Goal: Navigation & Orientation: Find specific page/section

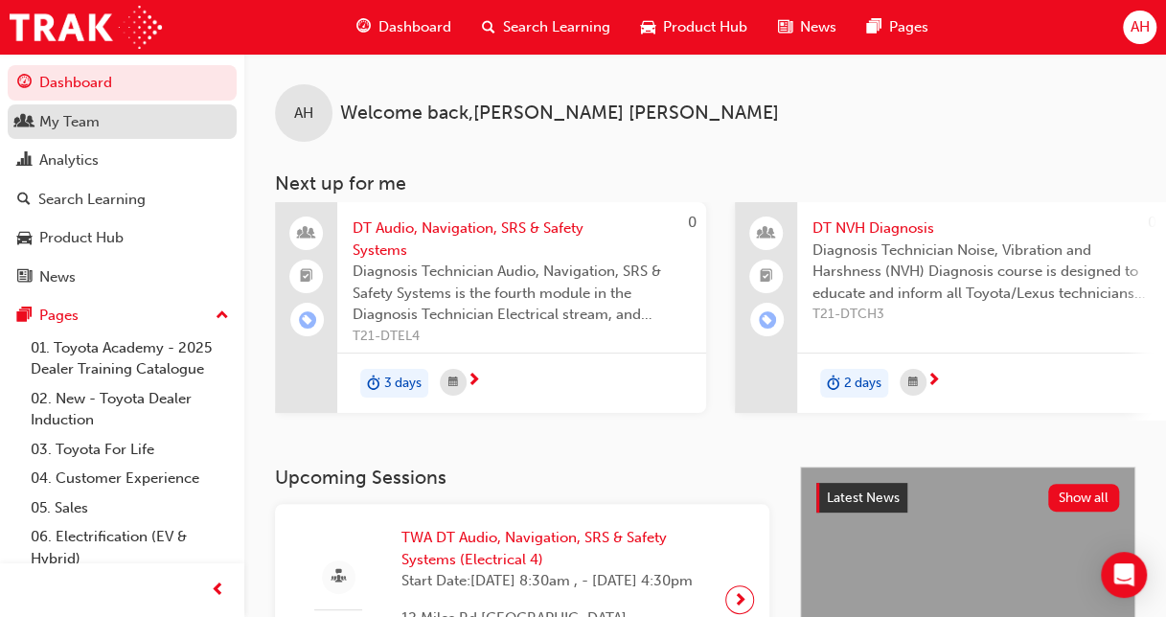
click at [146, 113] on div "My Team" at bounding box center [122, 122] width 210 height 24
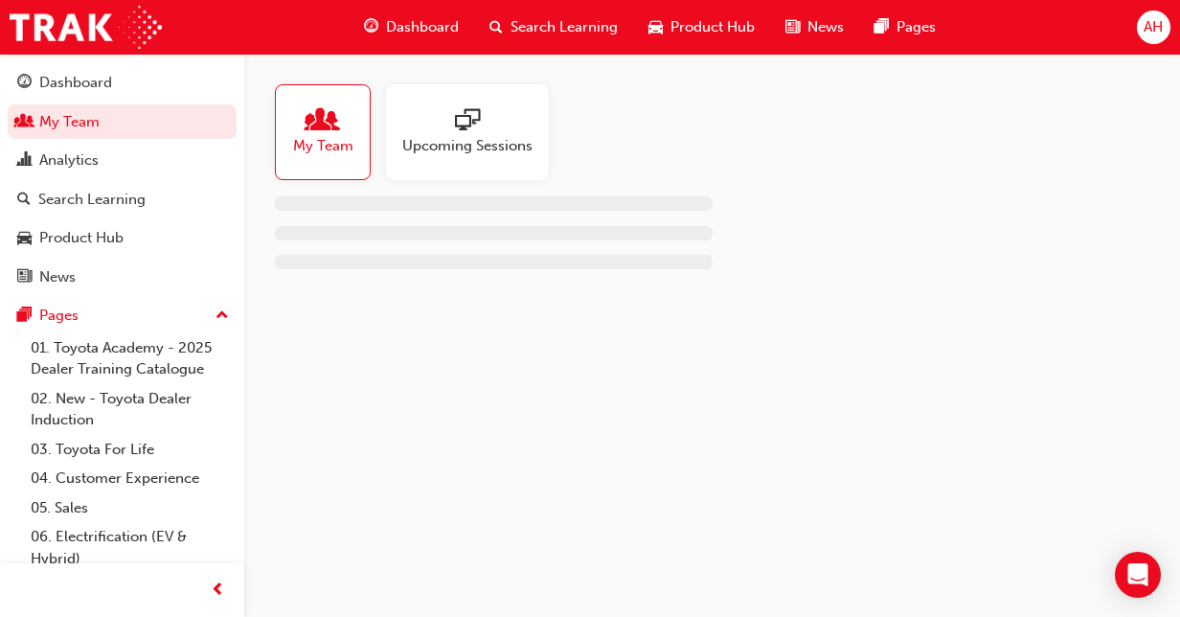
click at [453, 121] on div at bounding box center [467, 121] width 130 height 27
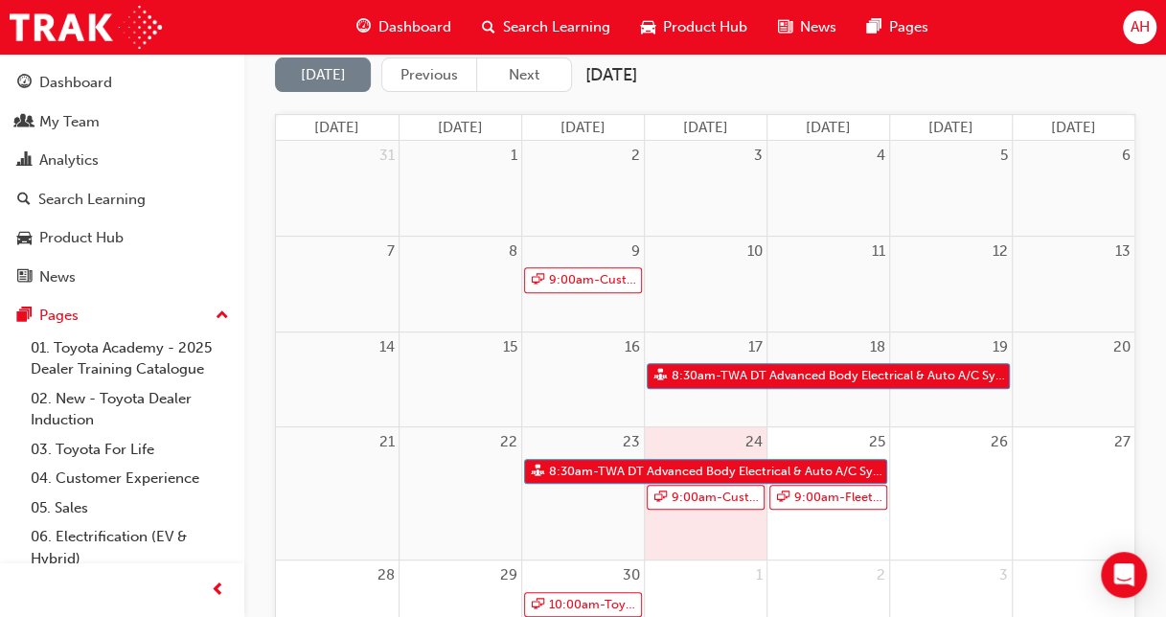
scroll to position [203, 0]
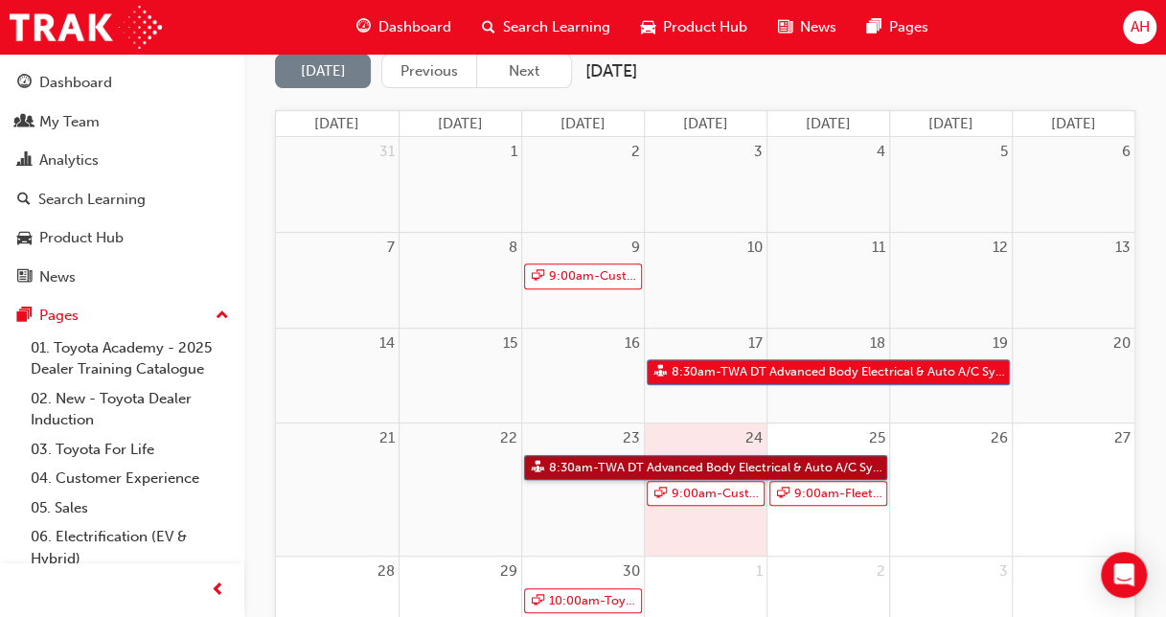
click at [721, 467] on link "8:30am - TWA DT Advanced Body Electrical & Auto A/C Systems (Electrical 2)" at bounding box center [705, 468] width 363 height 26
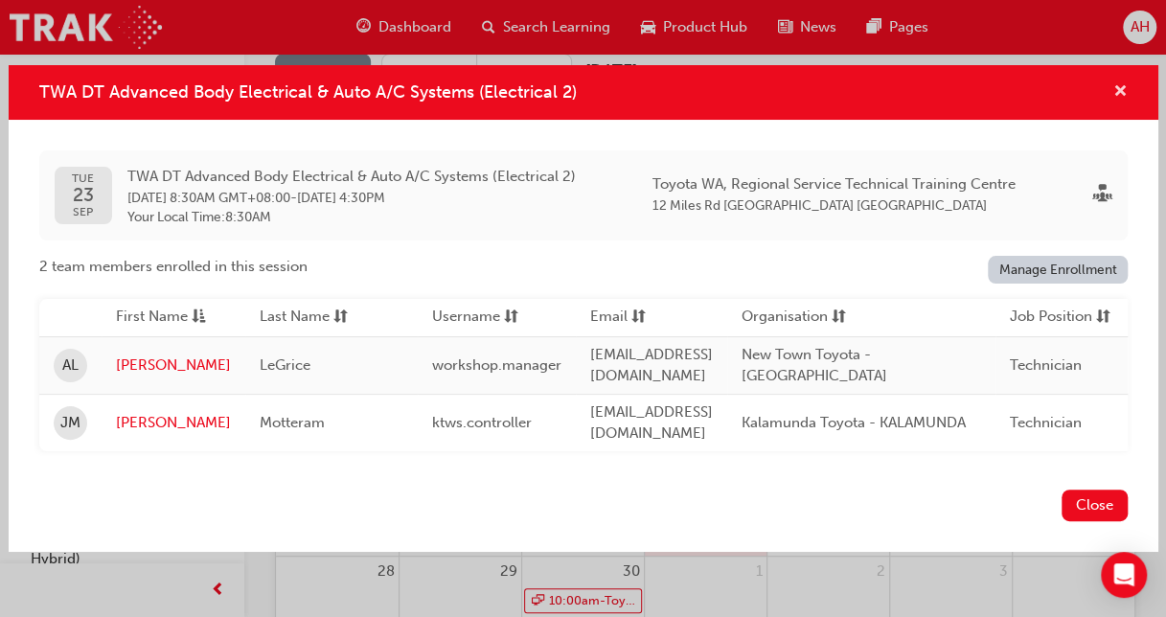
click at [1120, 98] on span "cross-icon" at bounding box center [1120, 92] width 14 height 17
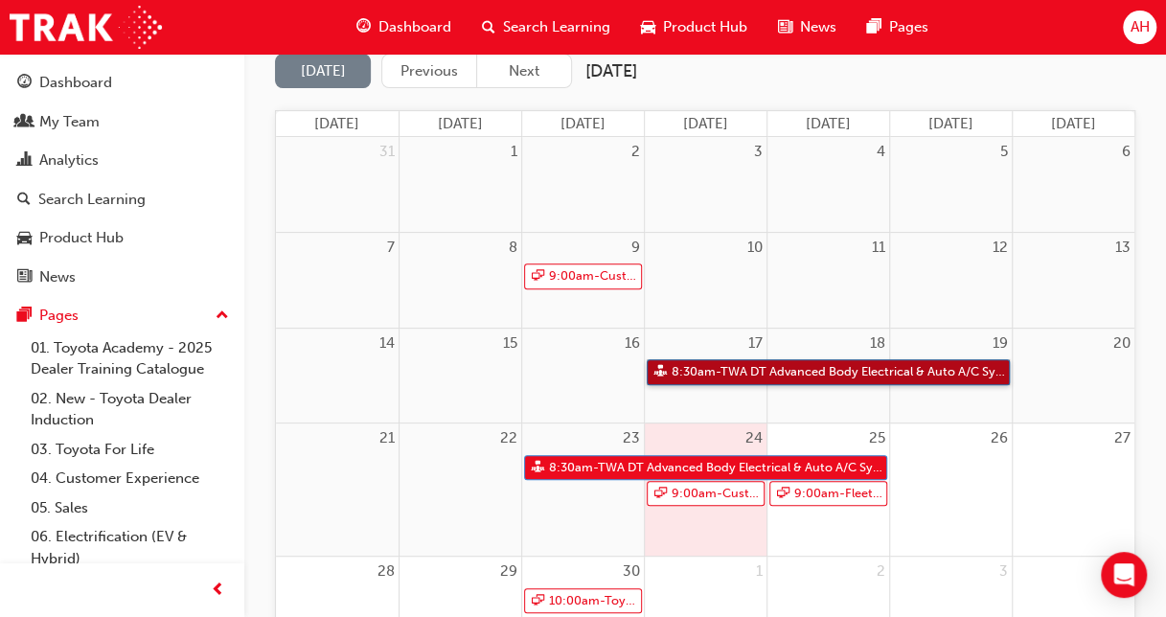
click at [884, 368] on link "8:30am - TWA DT Advanced Body Electrical & Auto A/C Systems (Electrical 2)" at bounding box center [827, 372] width 363 height 26
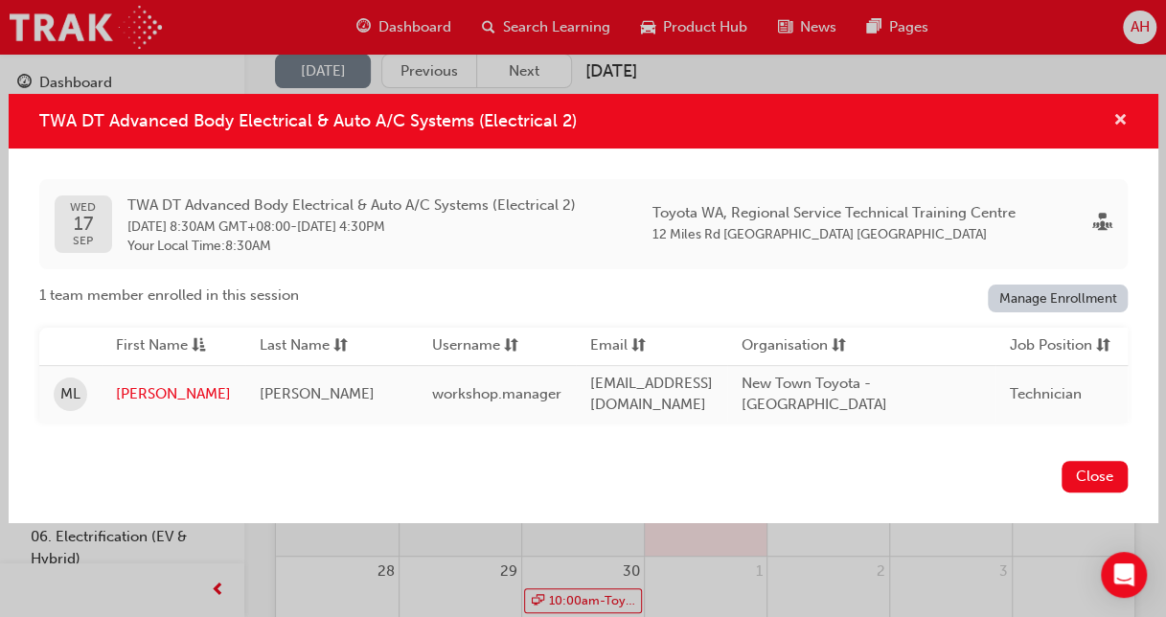
click at [1118, 113] on span "cross-icon" at bounding box center [1120, 121] width 14 height 17
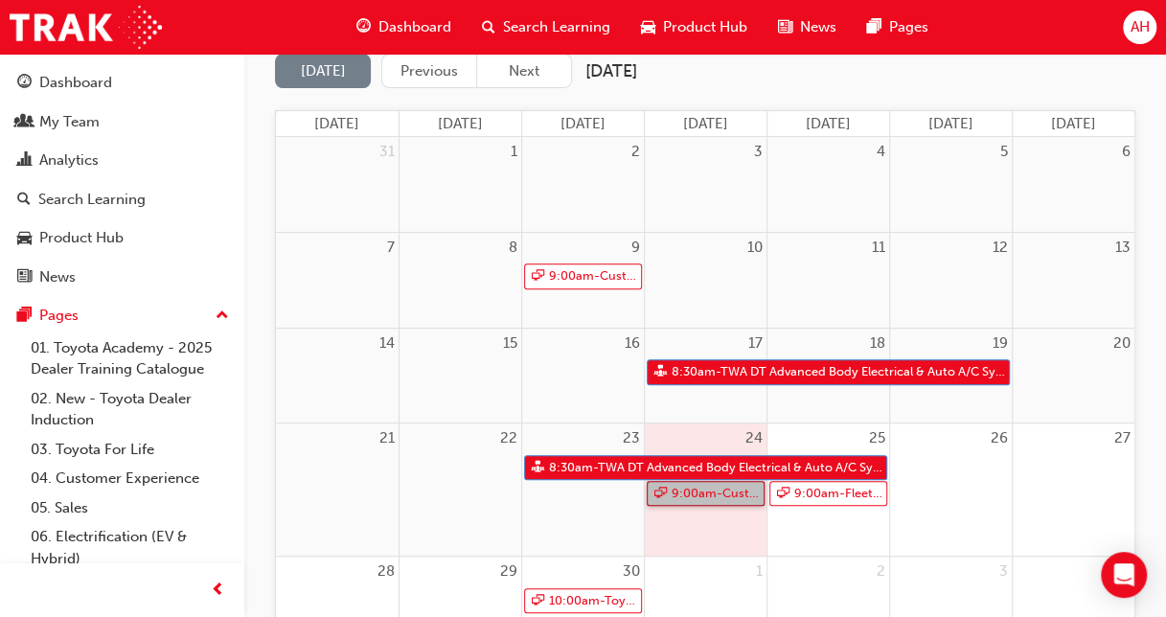
click at [734, 489] on link "9:00am - Customer Discovery: Virtual Skill Building Course - [GEOGRAPHIC_DATA] …" at bounding box center [705, 494] width 118 height 26
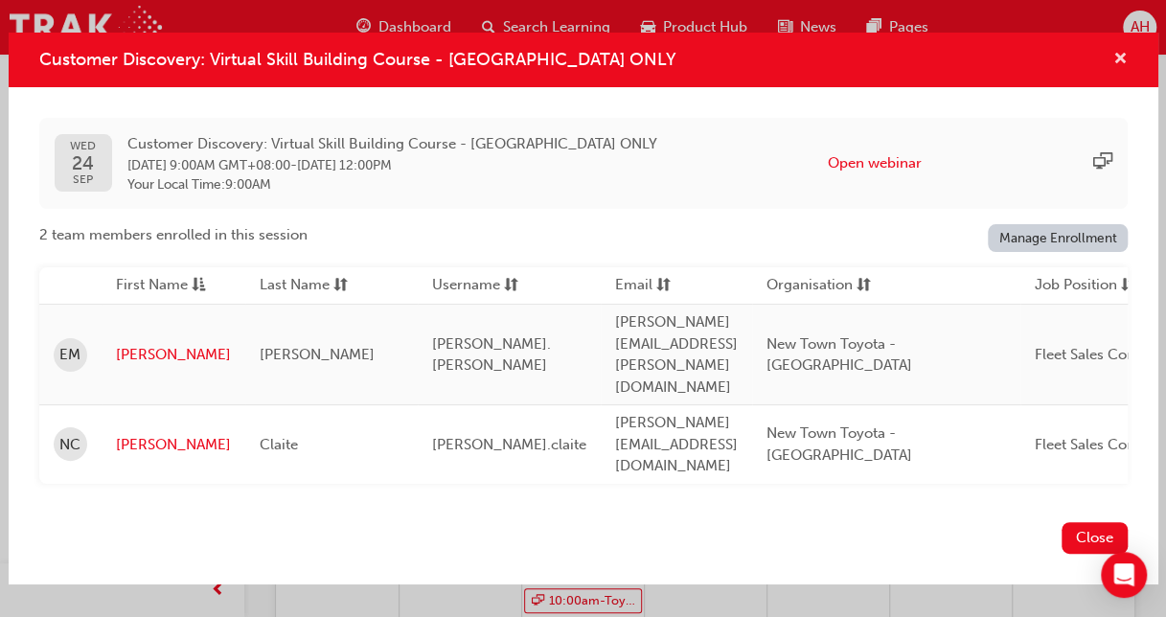
click at [1115, 69] on span "cross-icon" at bounding box center [1120, 60] width 14 height 17
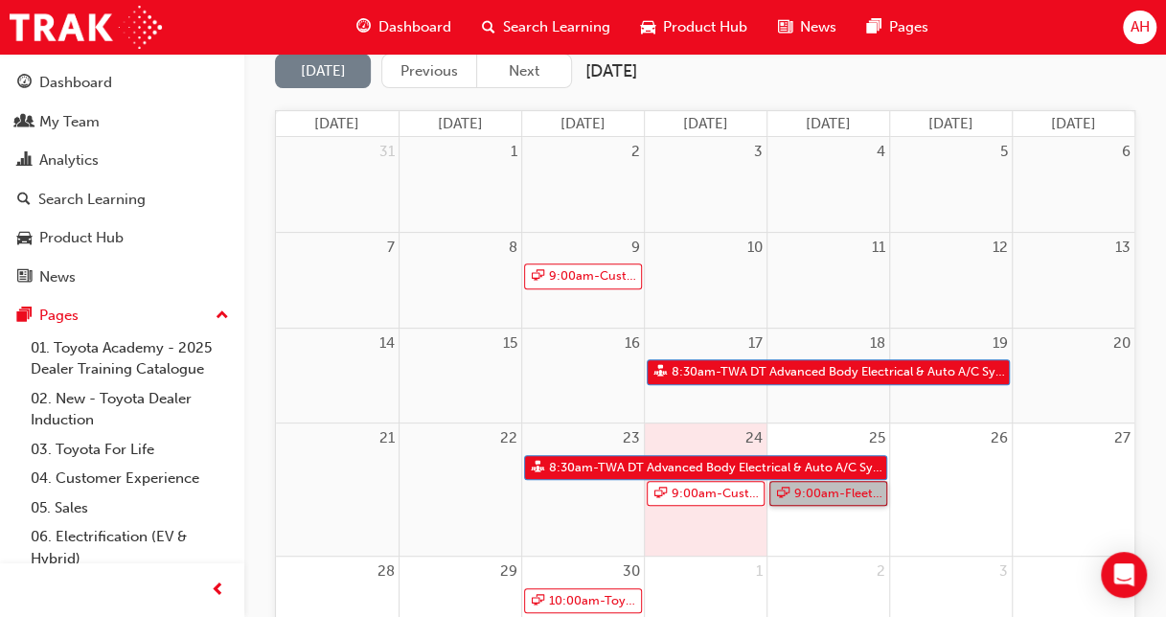
click at [790, 490] on link "9:00am - Fleet Strategic Sales Process - Advanced" at bounding box center [828, 494] width 118 height 26
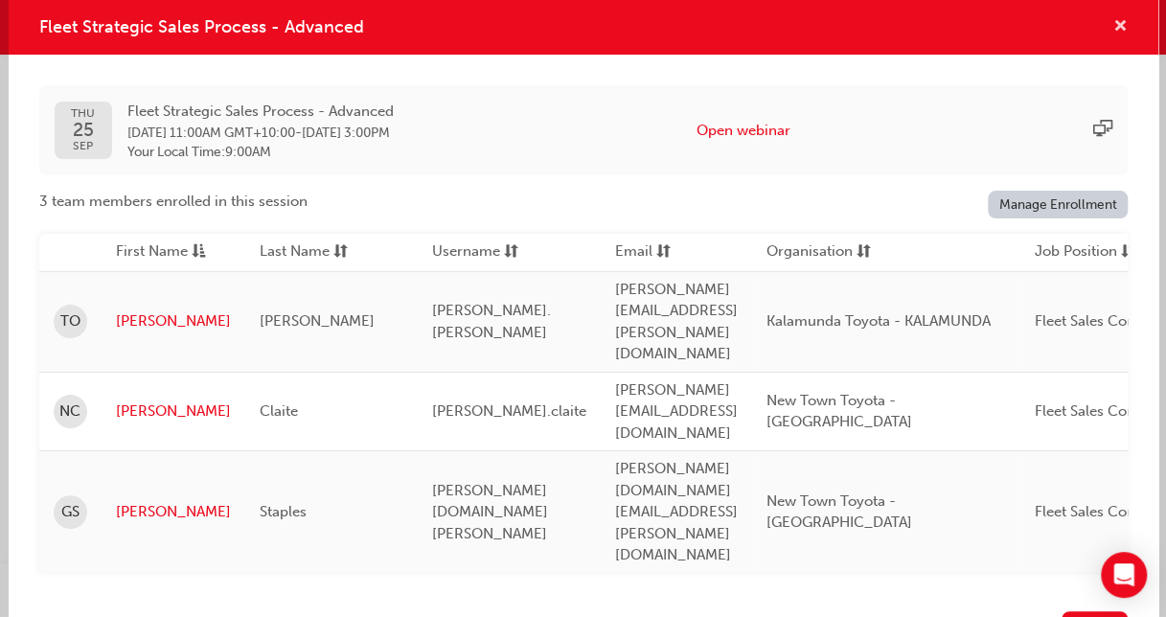
click at [1114, 36] on span "cross-icon" at bounding box center [1120, 27] width 14 height 17
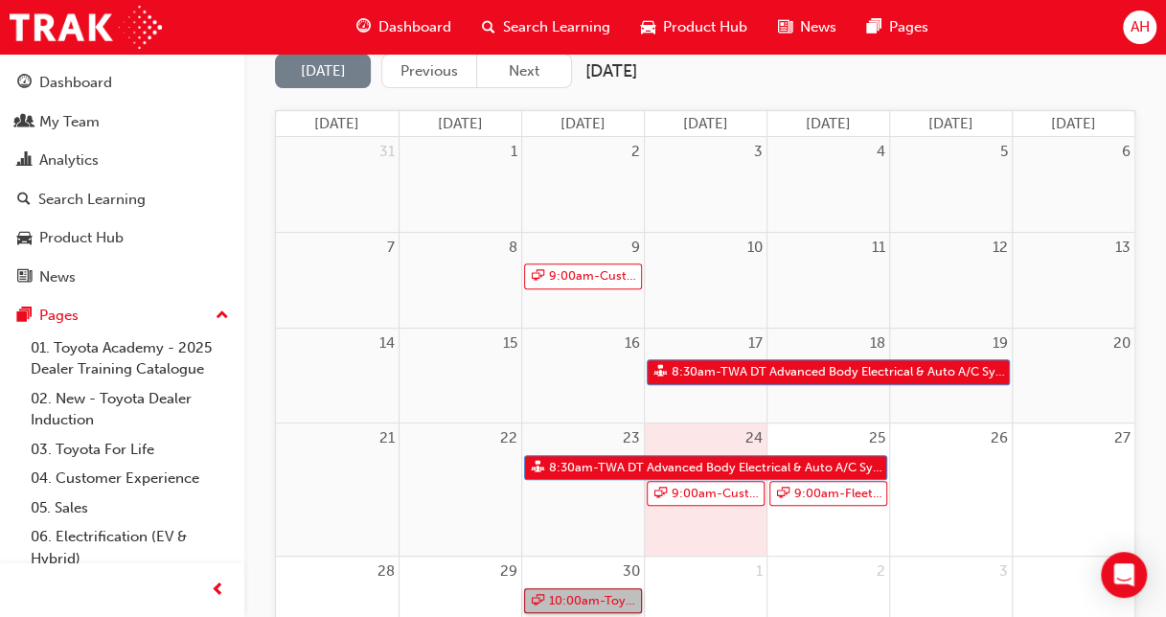
click at [624, 596] on link "10:00am - Toyota For Life In Action - Virtual Classroom" at bounding box center [583, 601] width 118 height 26
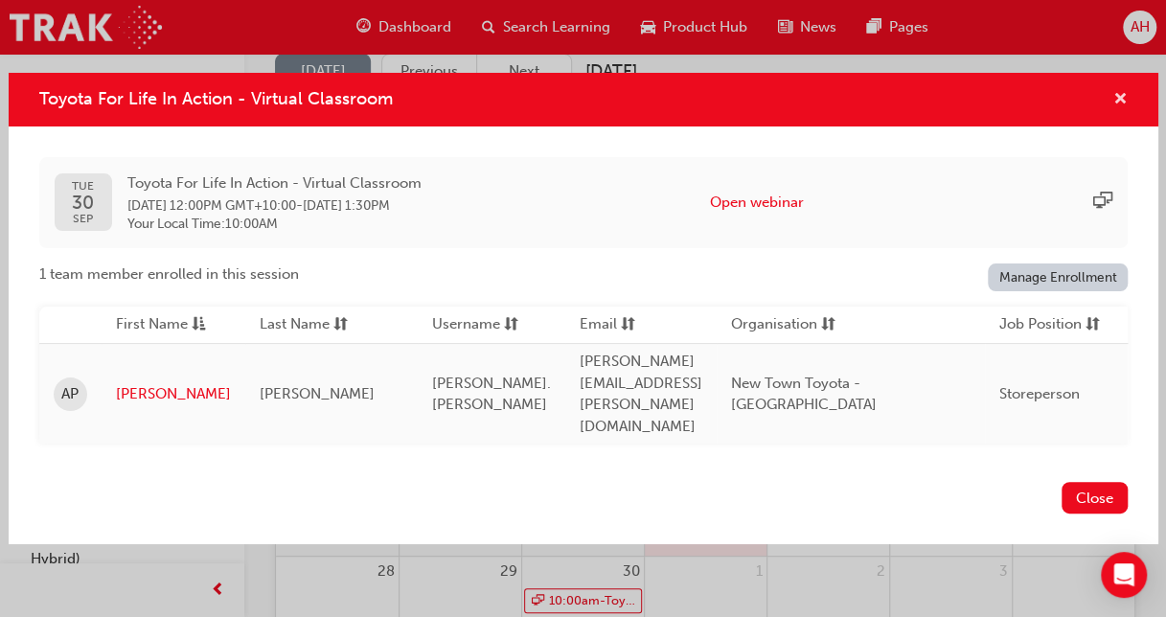
click at [1115, 109] on span "cross-icon" at bounding box center [1120, 100] width 14 height 17
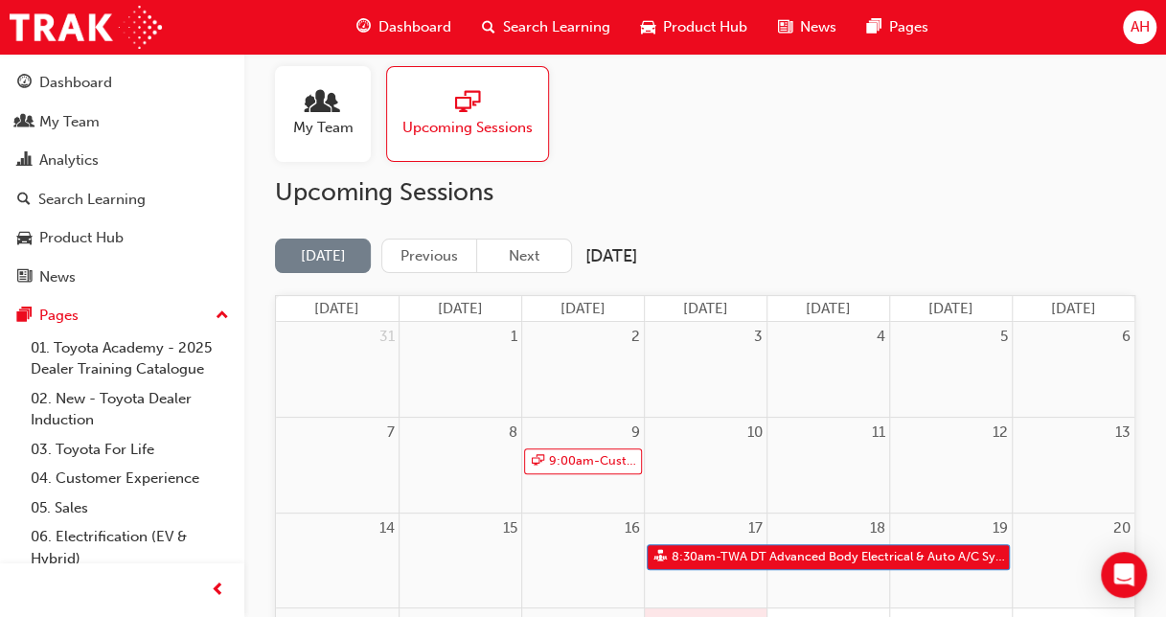
scroll to position [3, 0]
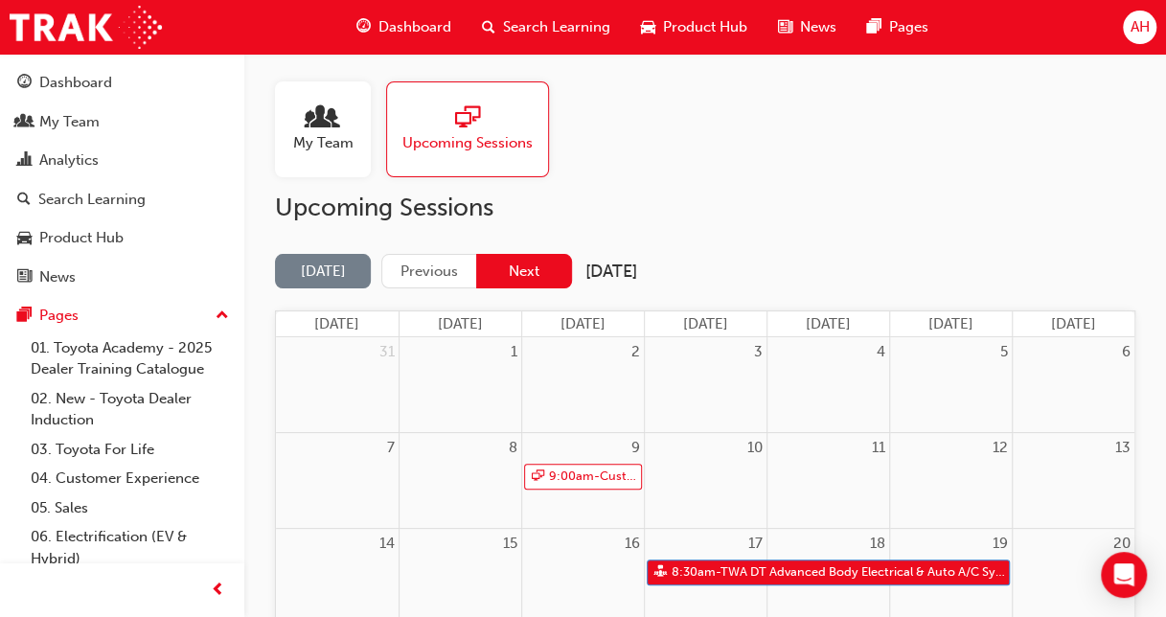
click at [567, 264] on button "Next" at bounding box center [524, 271] width 96 height 35
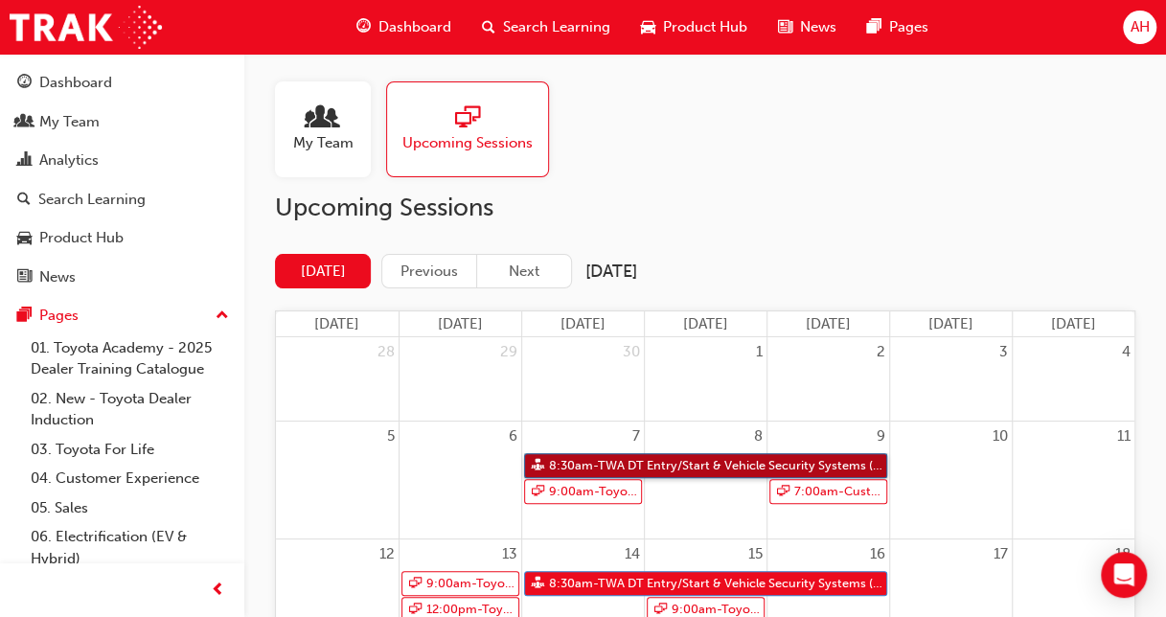
click at [734, 465] on link "8:30am - TWA DT Entry/Start & Vehicle Security Systems (Electrical 3)" at bounding box center [705, 466] width 363 height 26
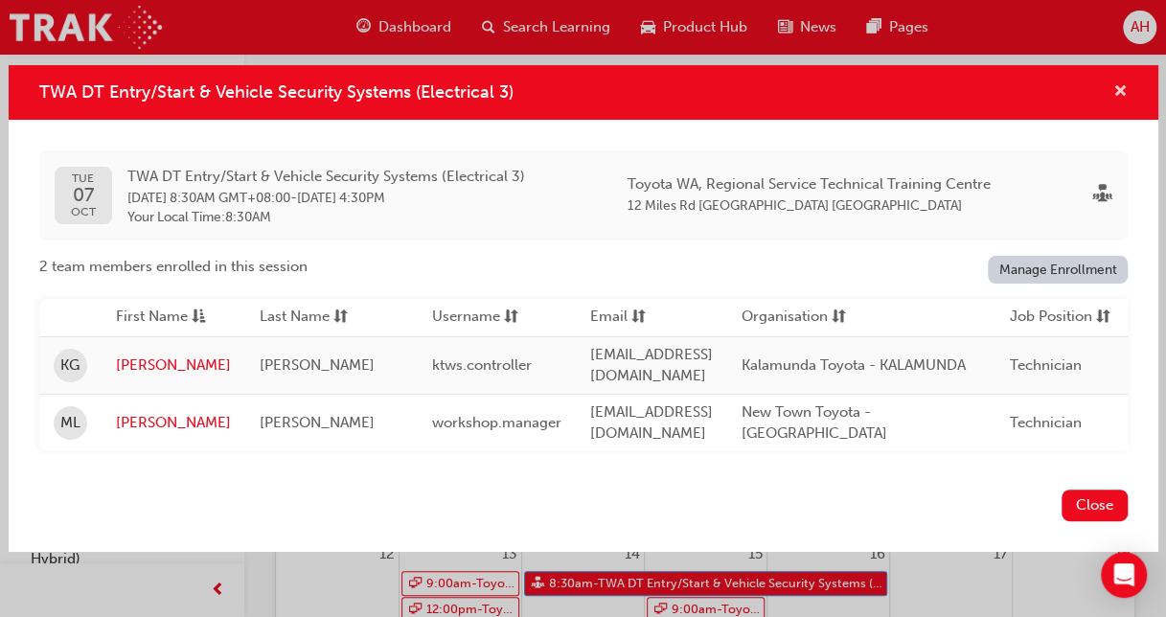
click at [1114, 92] on span "cross-icon" at bounding box center [1120, 92] width 14 height 17
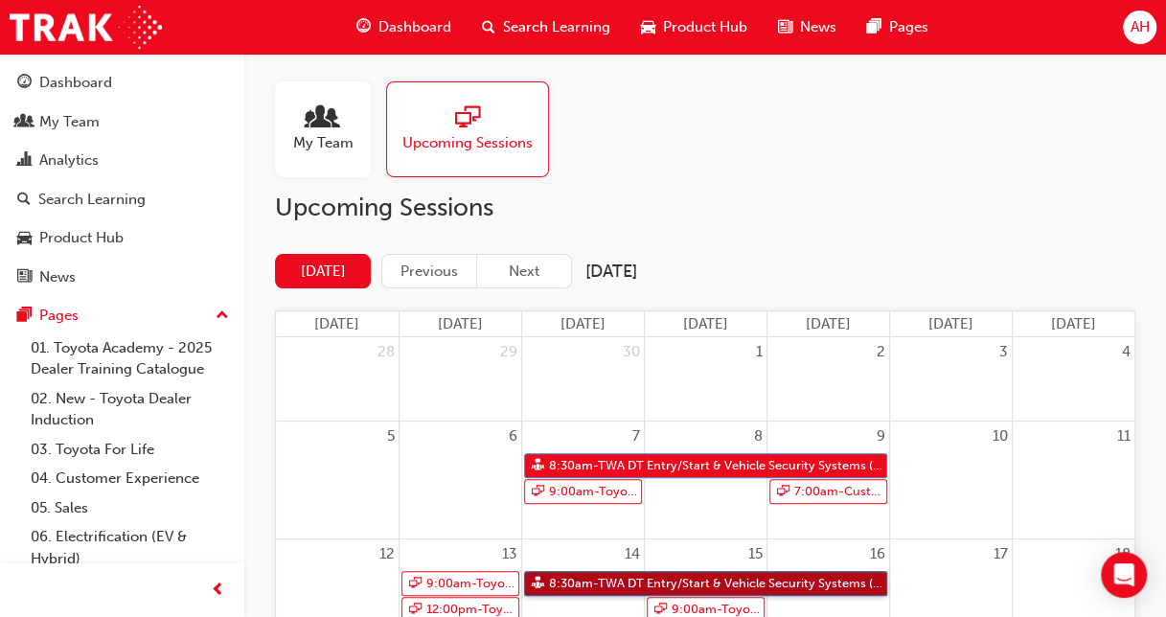
click at [684, 578] on link "8:30am - TWA DT Entry/Start & Vehicle Security Systems (Electrical 3)" at bounding box center [705, 584] width 363 height 26
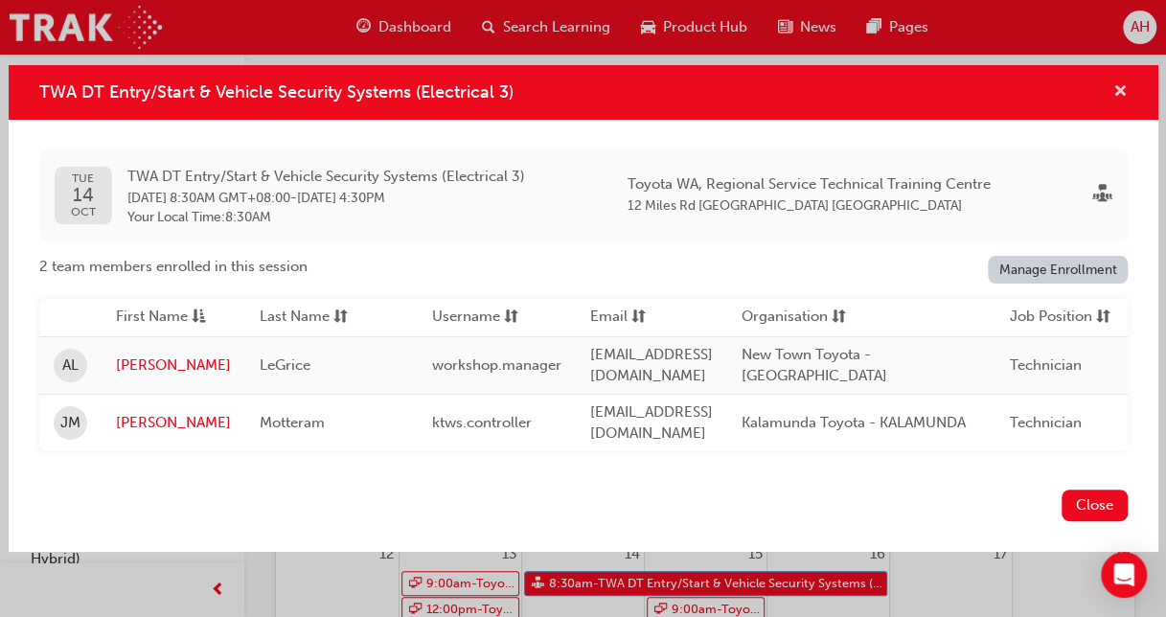
click at [1117, 92] on span "cross-icon" at bounding box center [1120, 92] width 14 height 17
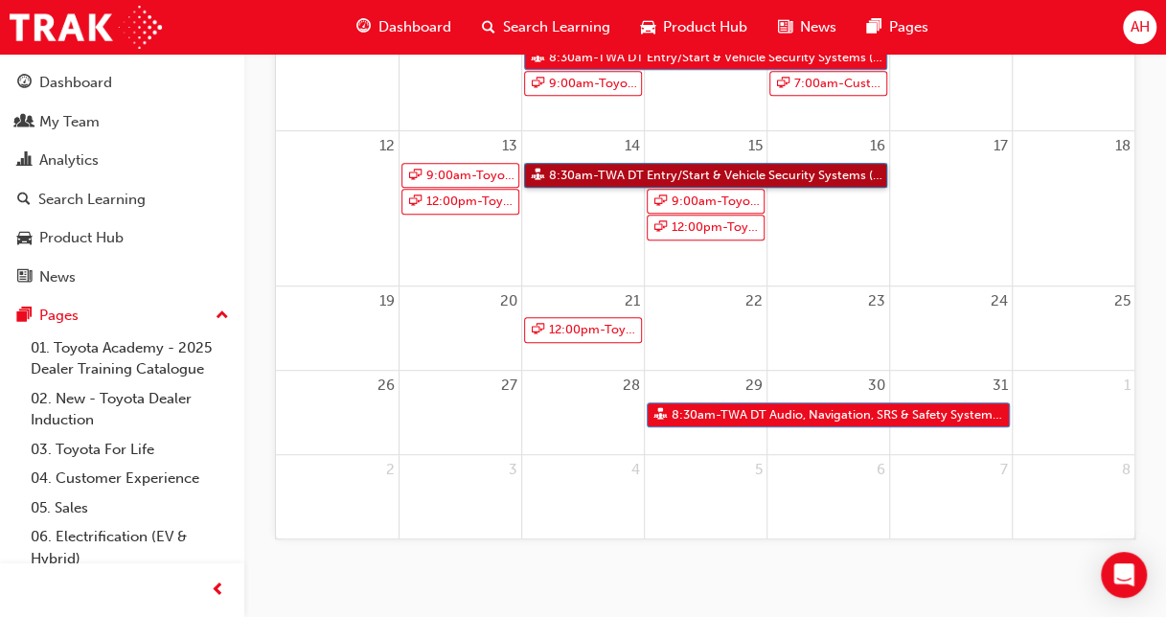
scroll to position [426, 0]
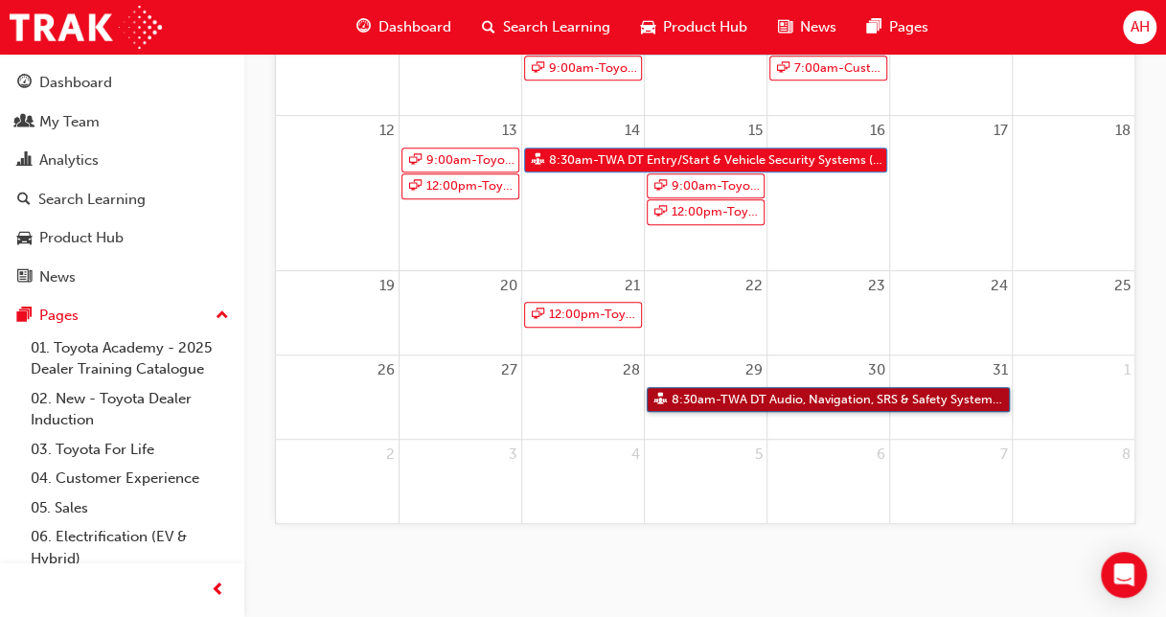
click at [862, 400] on link "8:30am - TWA DT Audio, Navigation, SRS & Safety Systems (Electrical 4)" at bounding box center [827, 400] width 363 height 26
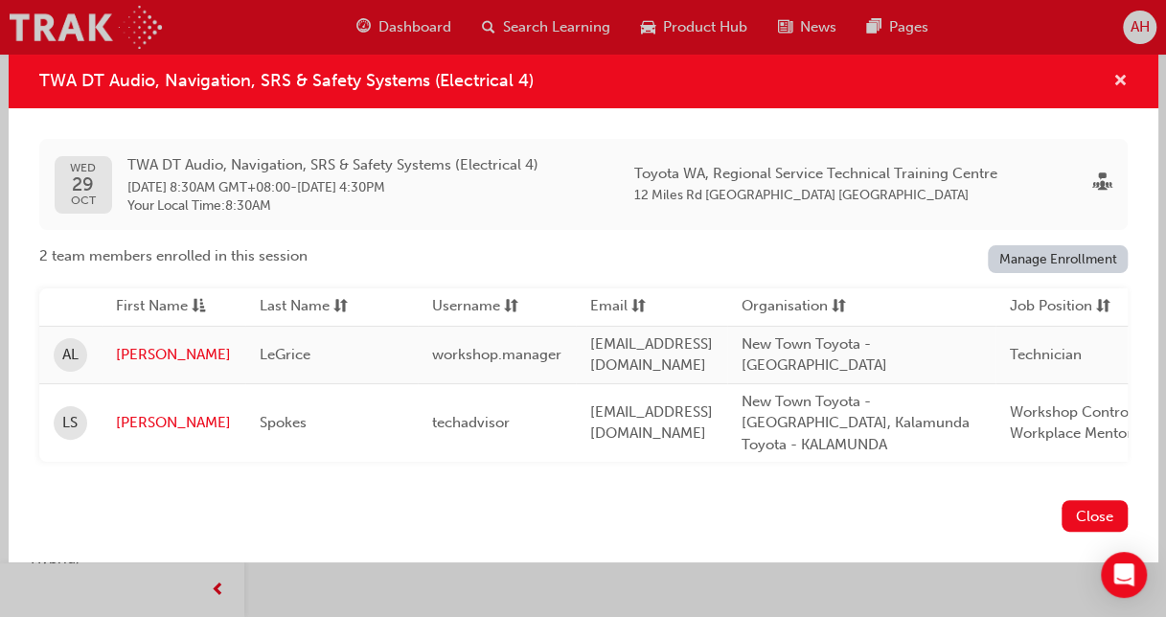
click at [1115, 91] on span "cross-icon" at bounding box center [1120, 82] width 14 height 17
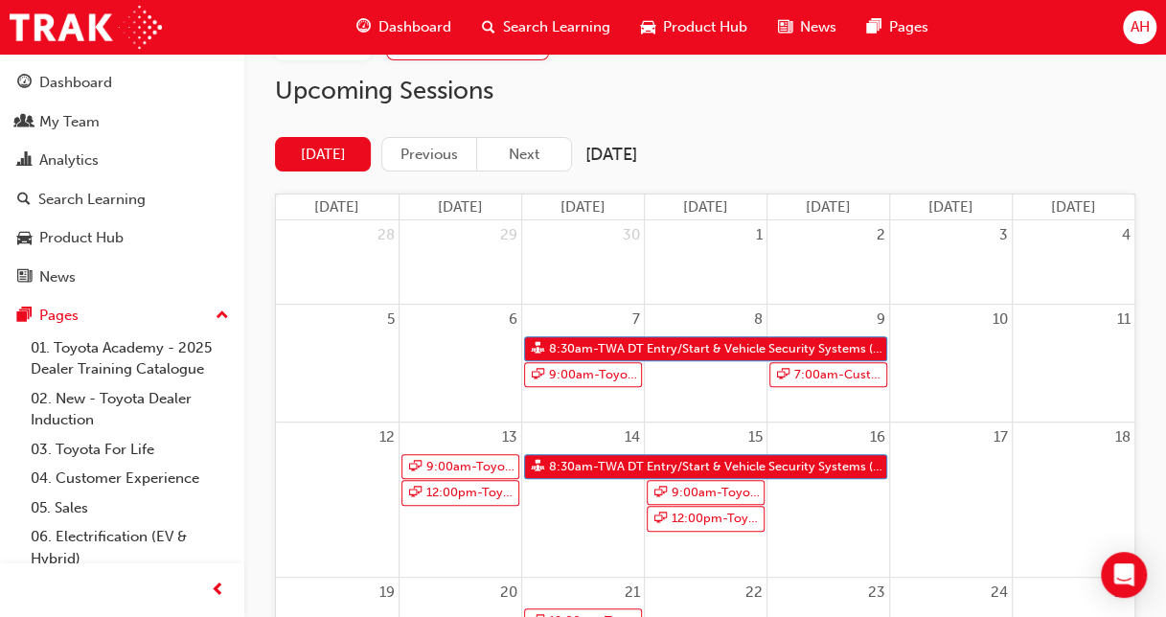
scroll to position [78, 0]
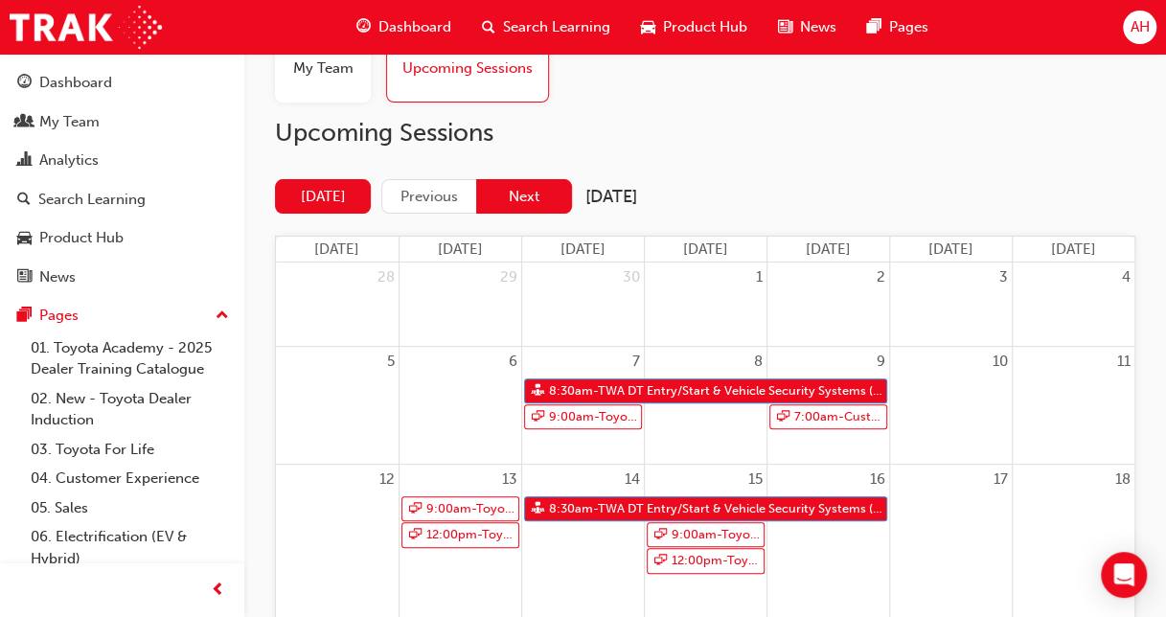
click at [542, 187] on button "Next" at bounding box center [524, 196] width 96 height 35
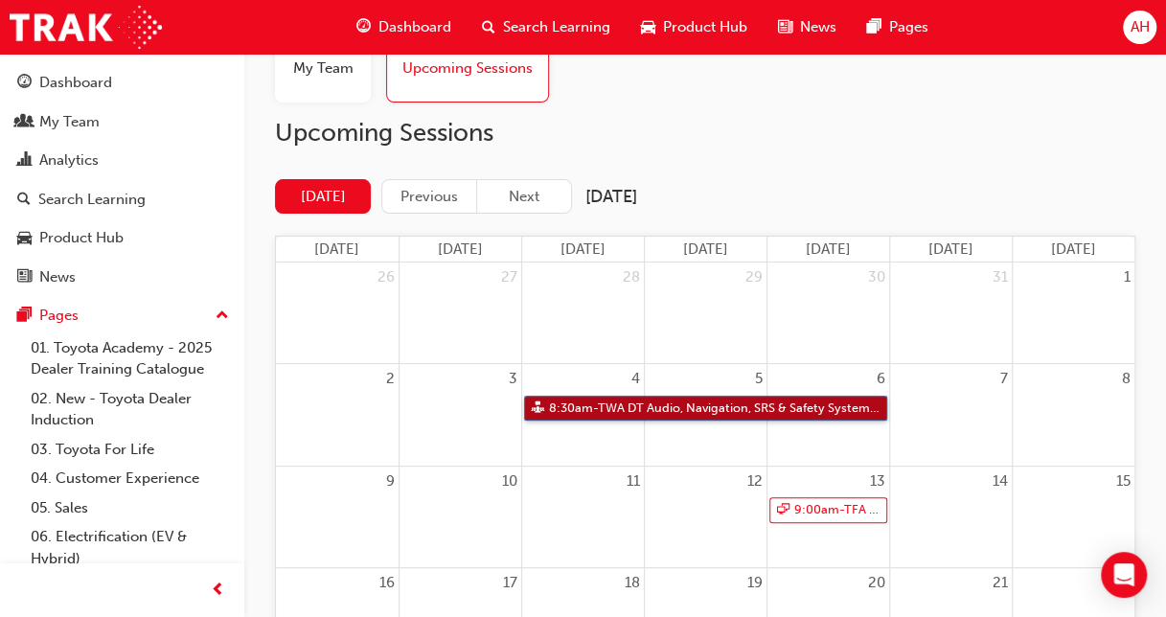
click at [674, 406] on link "8:30am - TWA DT Audio, Navigation, SRS & Safety Systems (Electrical 4)" at bounding box center [705, 409] width 363 height 26
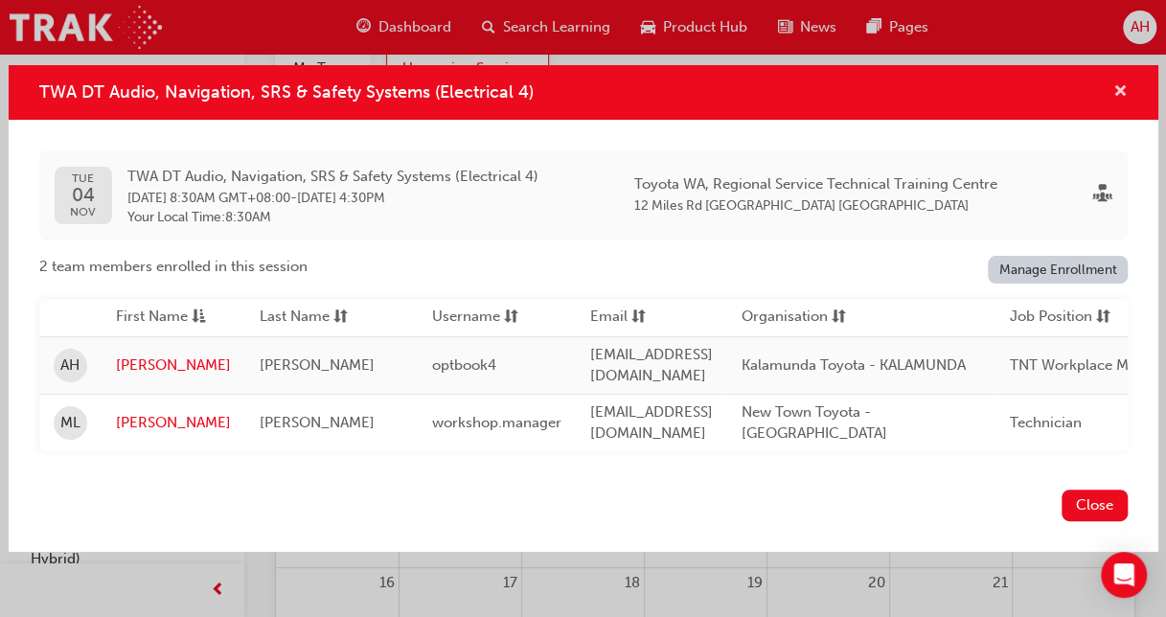
click at [1119, 90] on span "cross-icon" at bounding box center [1120, 92] width 14 height 17
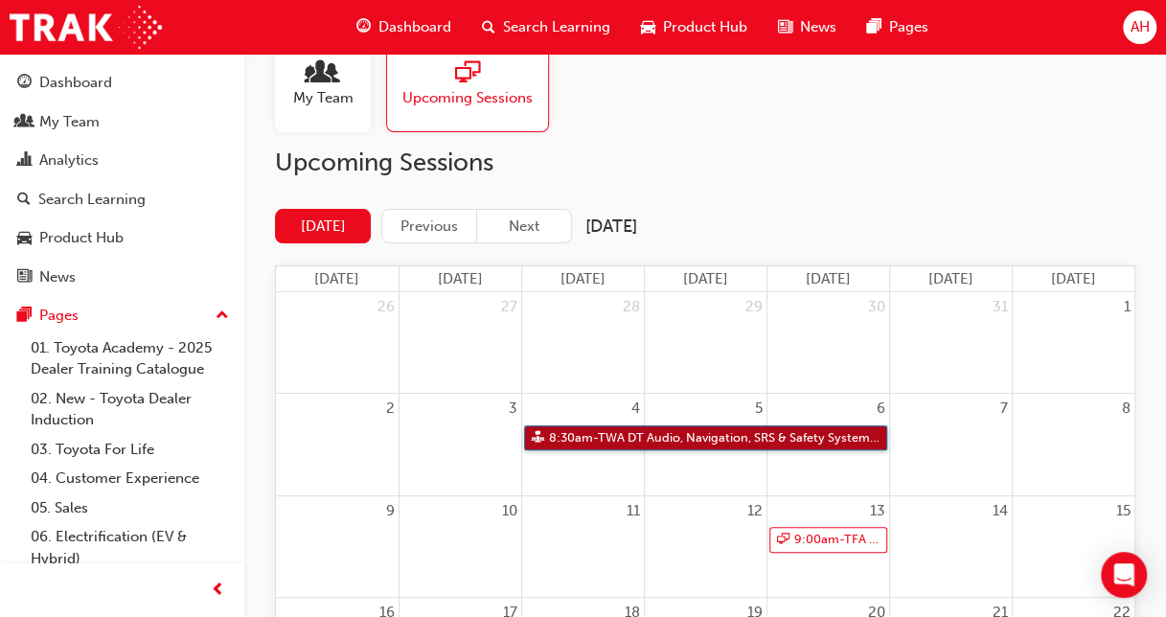
scroll to position [2, 0]
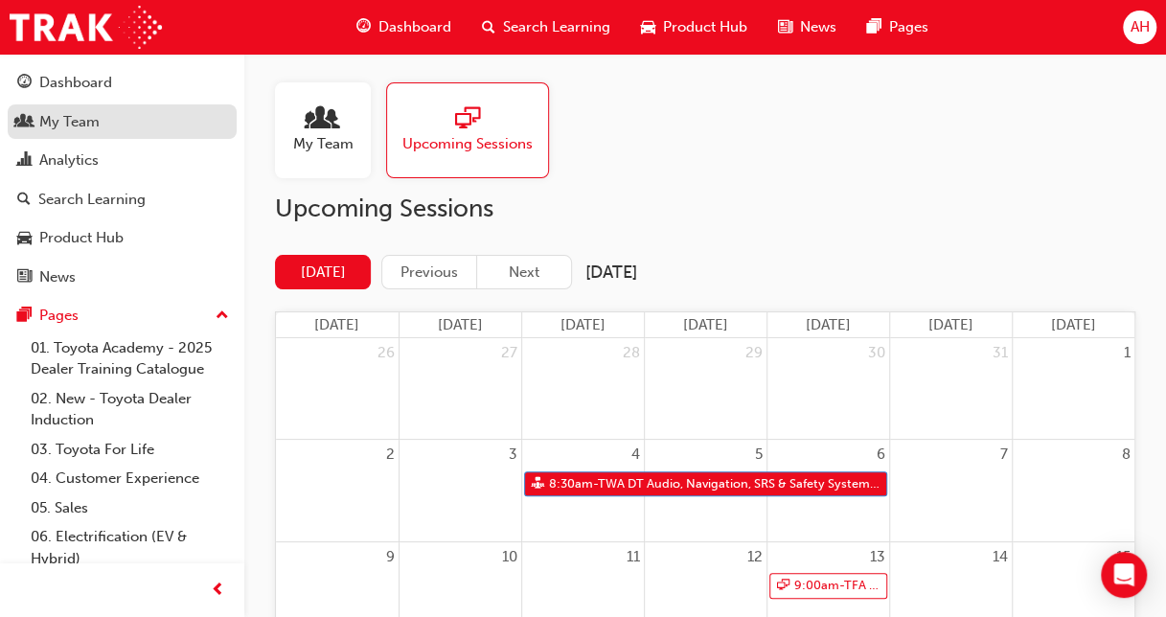
click at [98, 115] on div "My Team" at bounding box center [69, 122] width 60 height 22
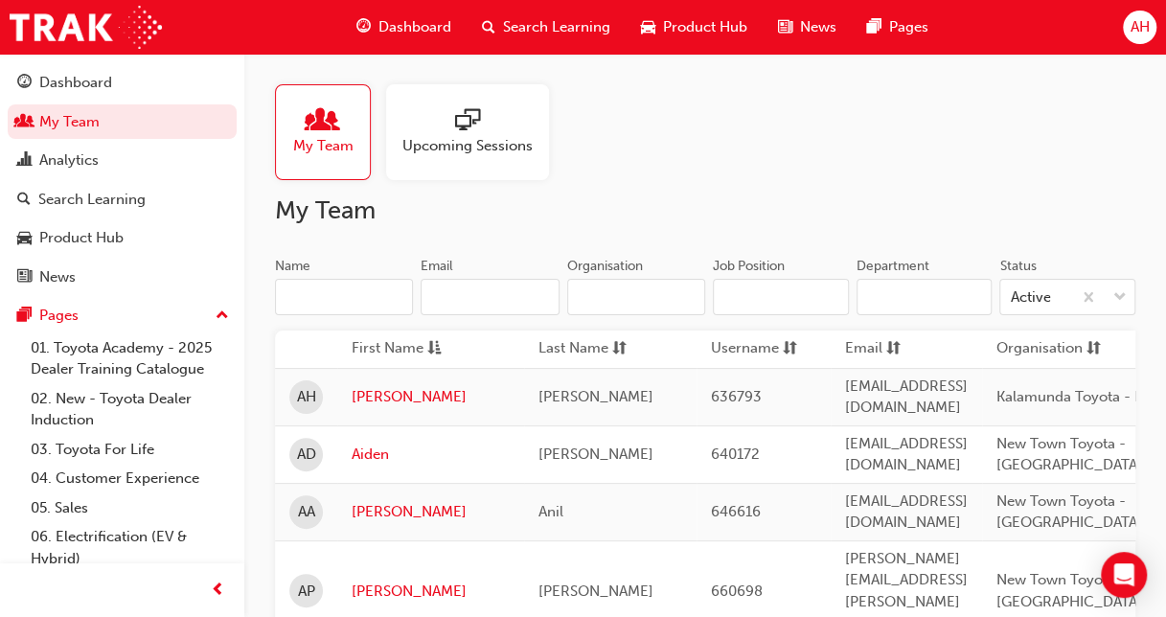
click at [674, 169] on div "My Team Upcoming Sessions" at bounding box center [705, 132] width 860 height 96
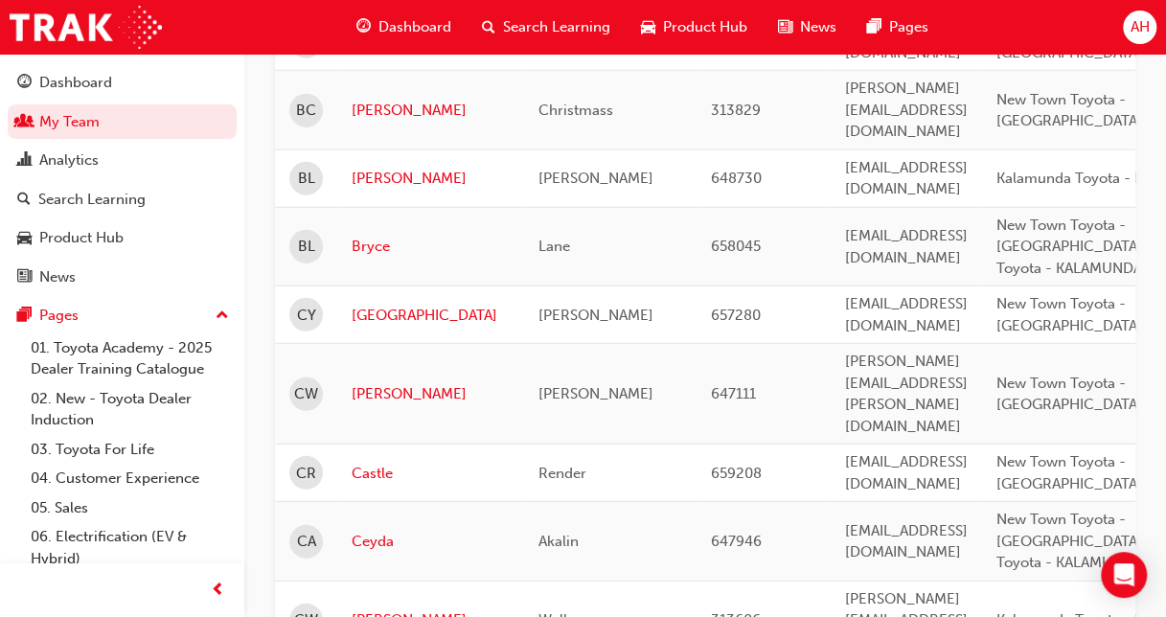
scroll to position [2348, 0]
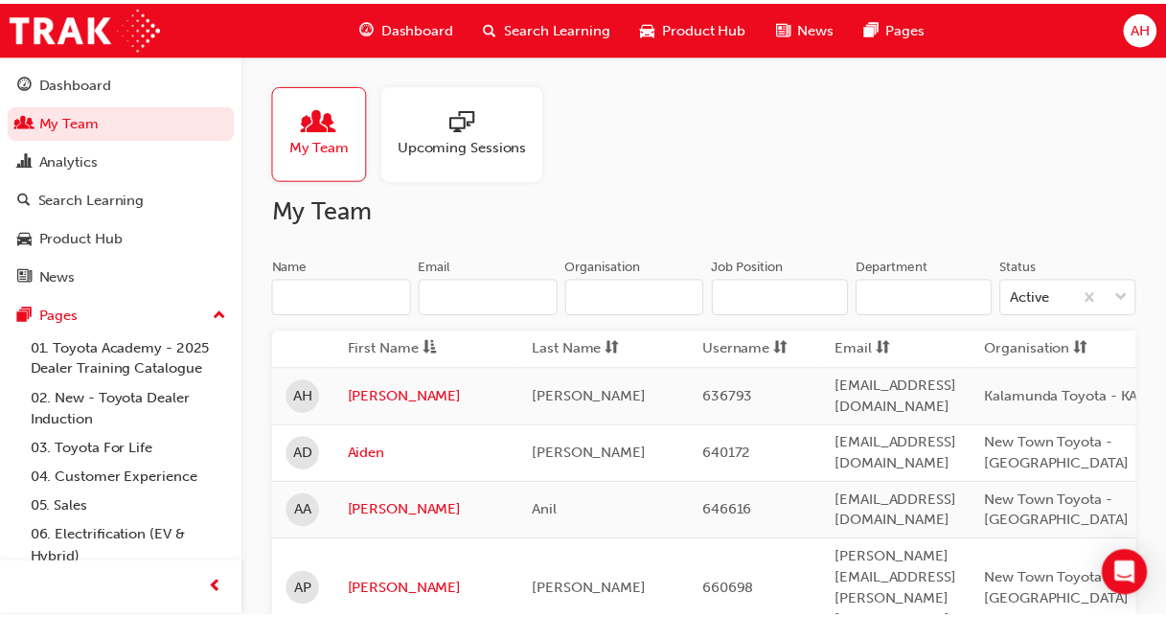
scroll to position [2348, 0]
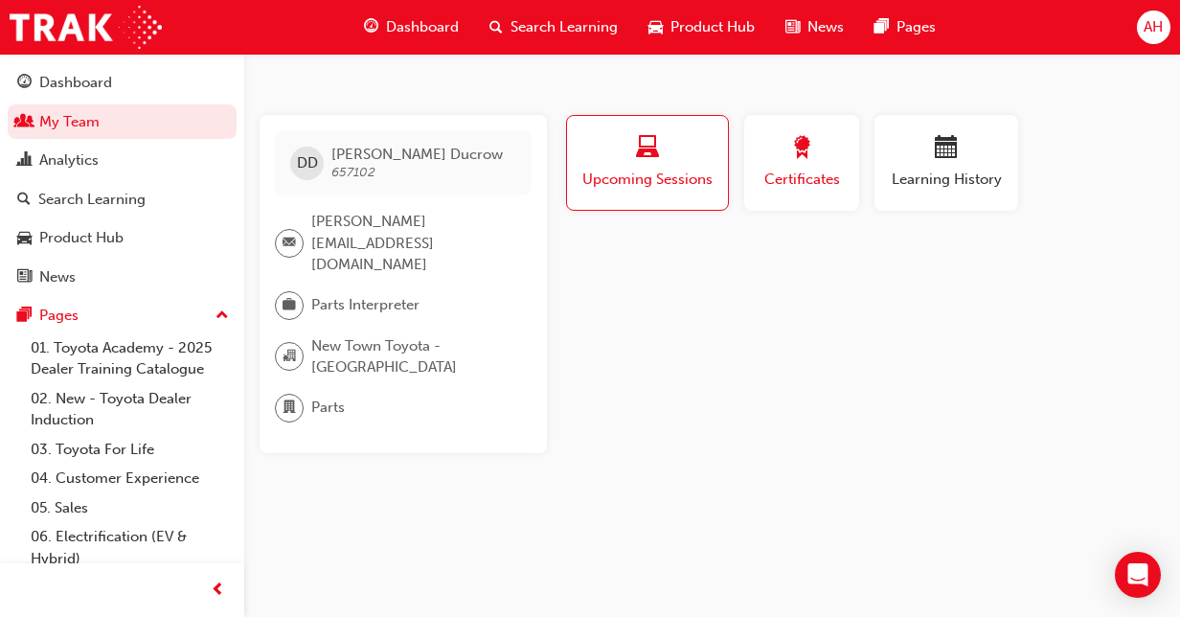
click at [798, 149] on span "award-icon" at bounding box center [801, 149] width 23 height 26
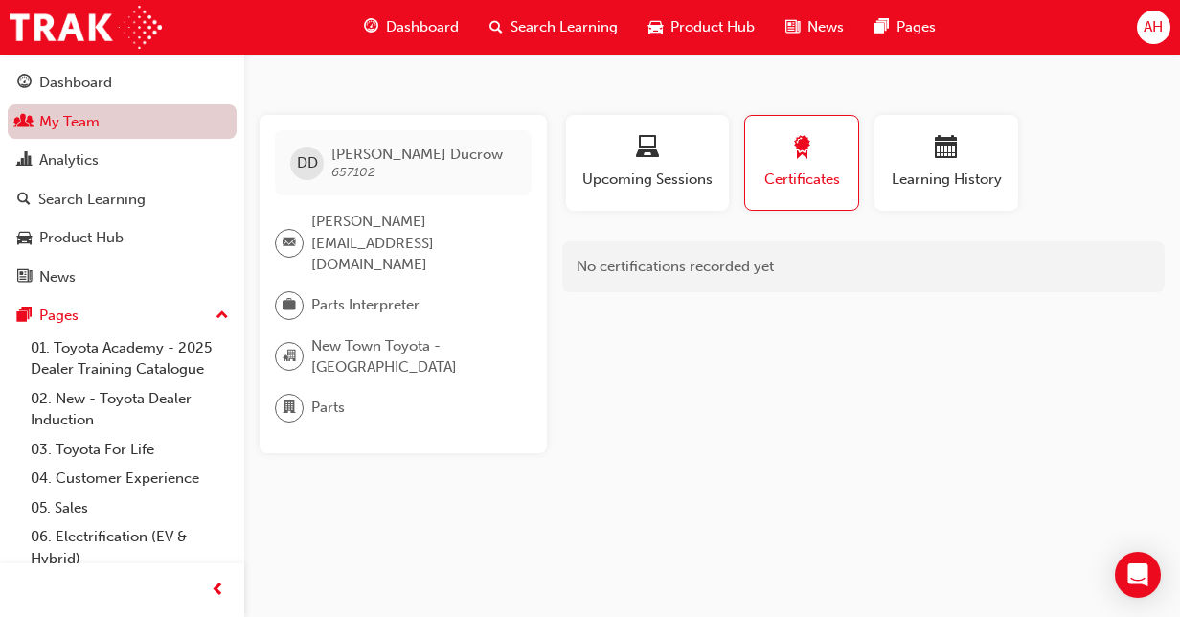
click at [90, 121] on link "My Team" at bounding box center [122, 121] width 229 height 35
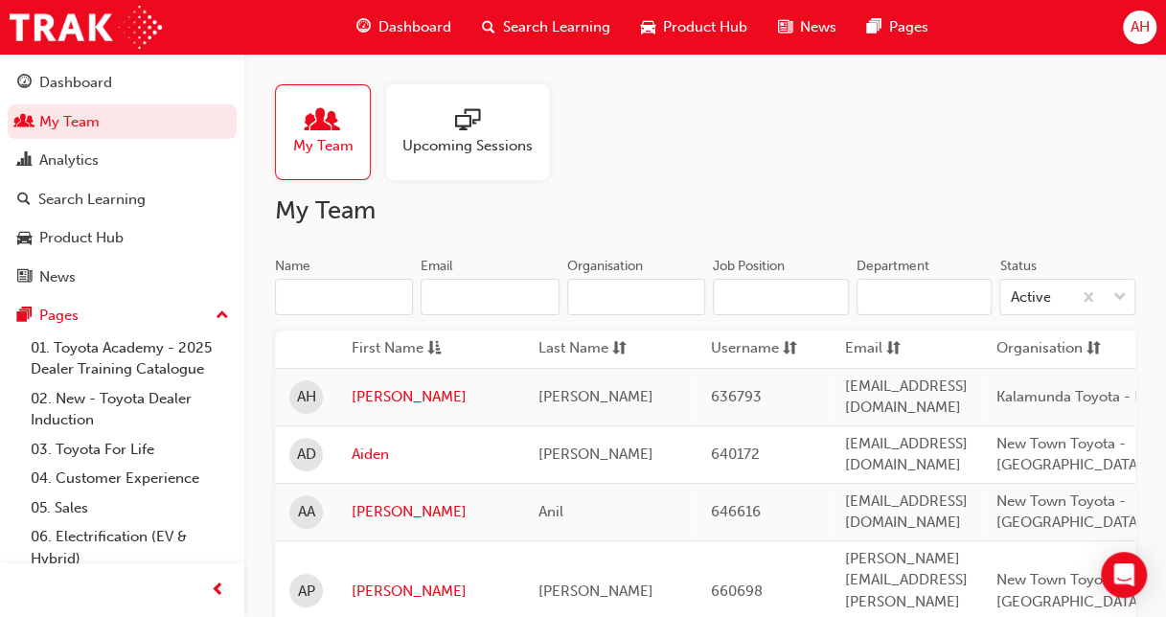
click at [517, 127] on div at bounding box center [467, 121] width 130 height 27
